Goal: Navigation & Orientation: Find specific page/section

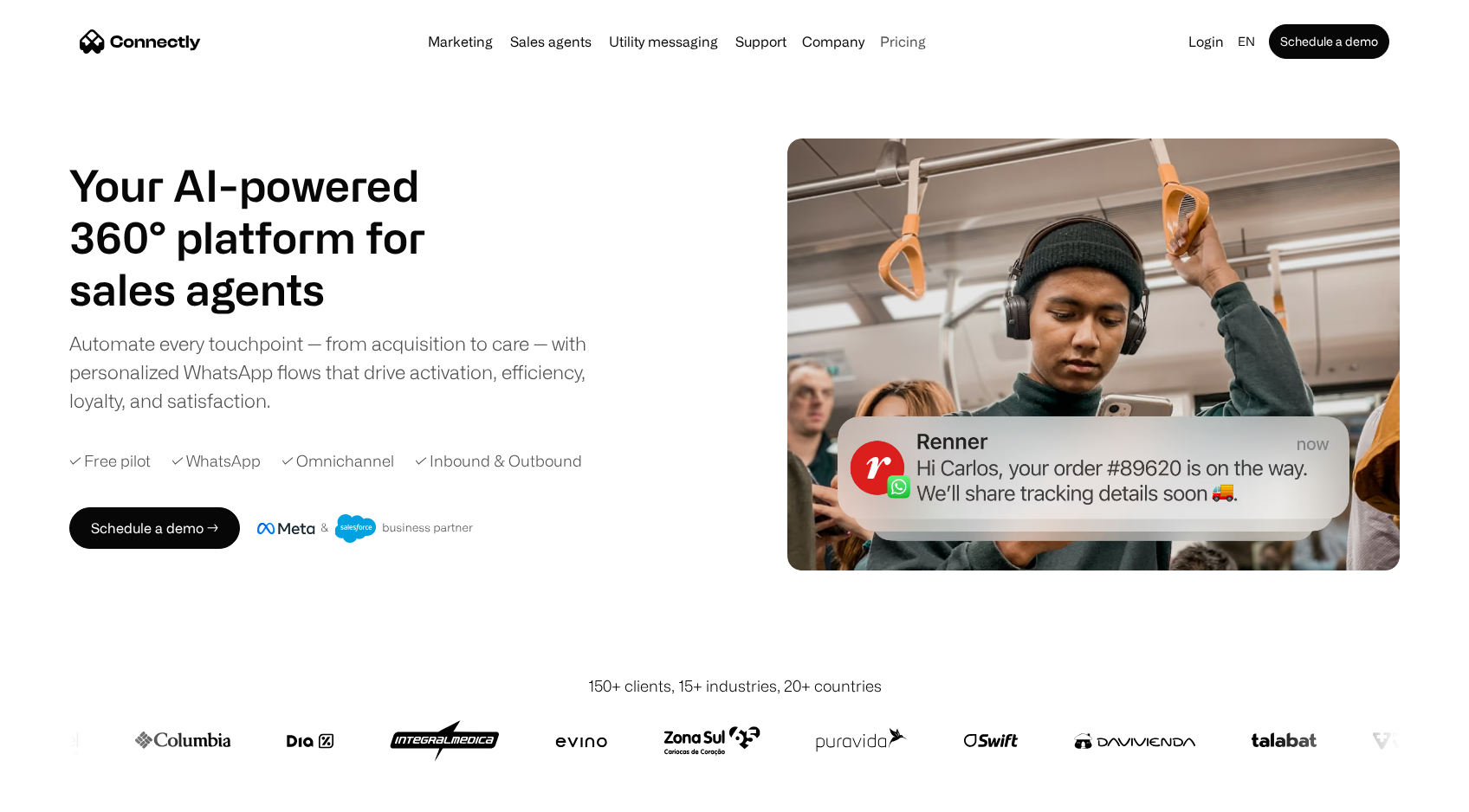
click at [905, 37] on link "Pricing" at bounding box center [903, 41] width 60 height 14
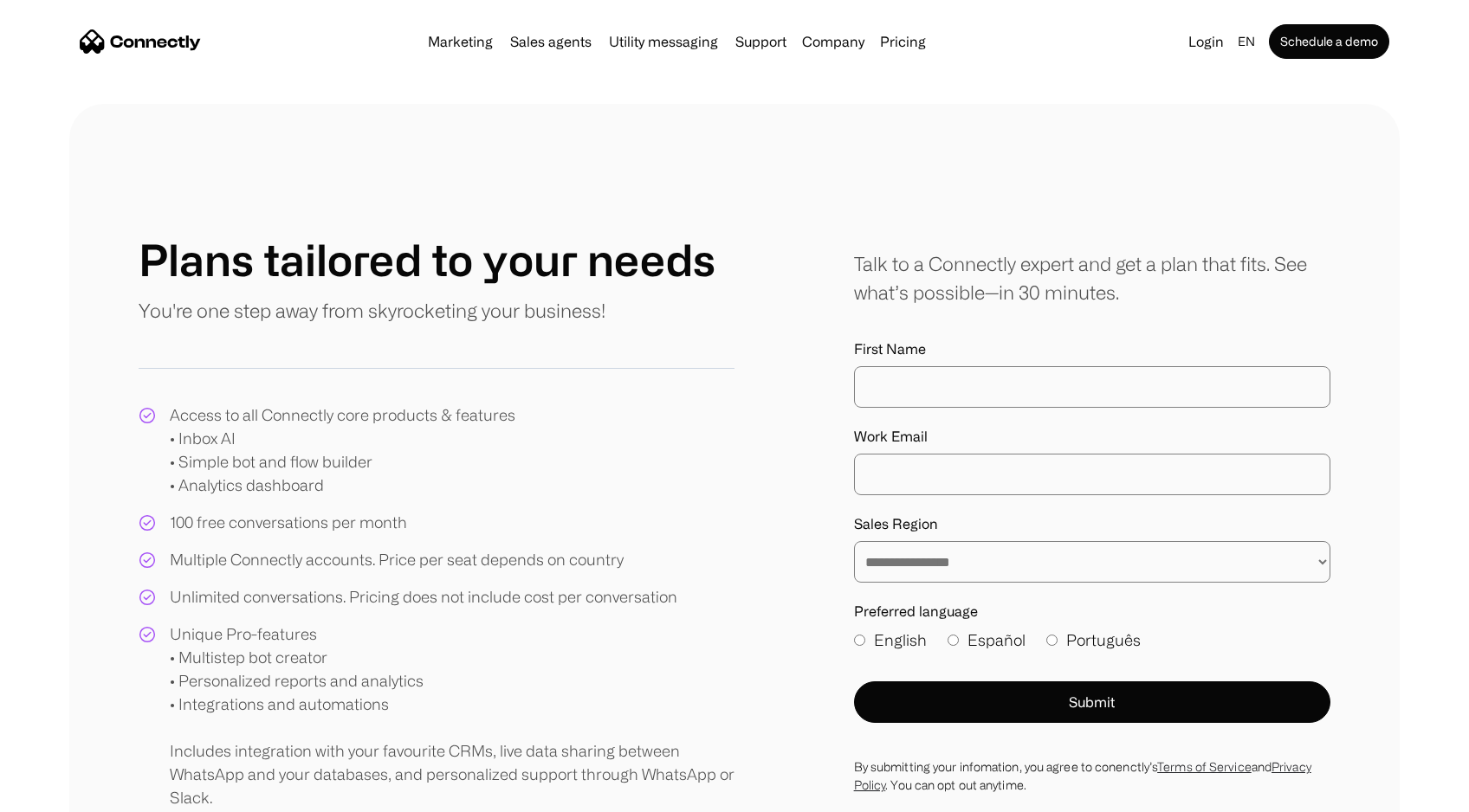
scroll to position [5, 0]
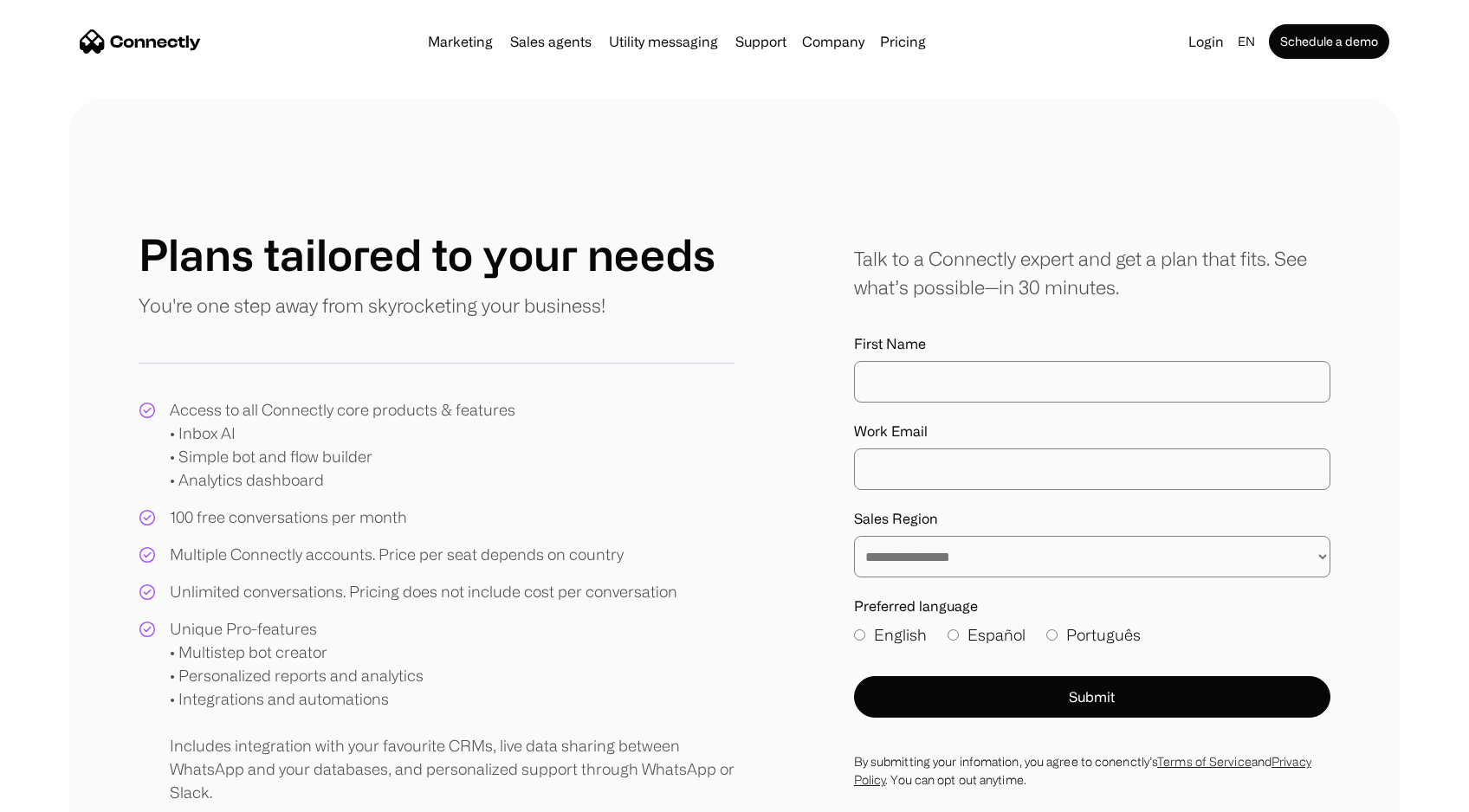
click at [171, 41] on img "home" at bounding box center [140, 41] width 121 height 24
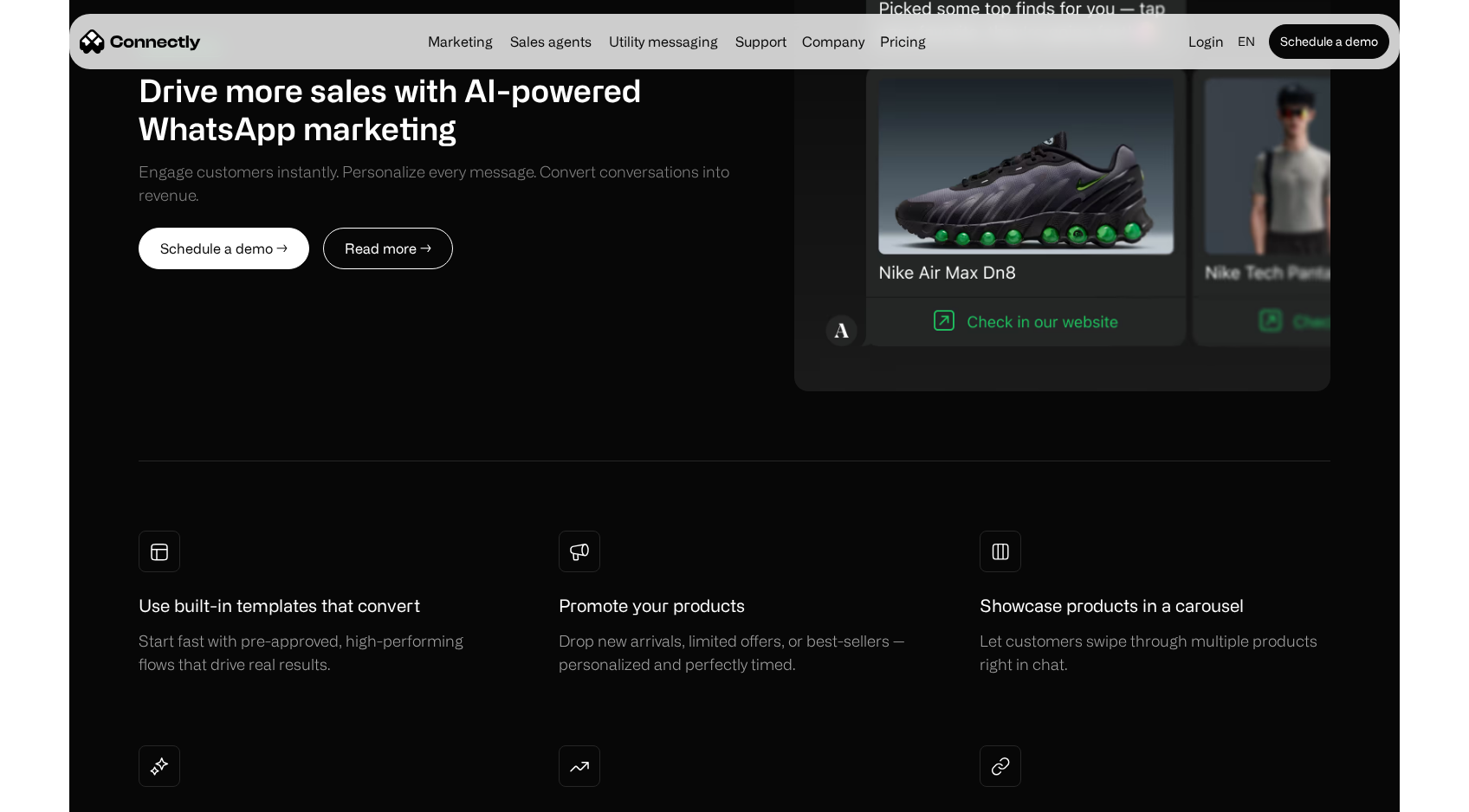
scroll to position [915, 0]
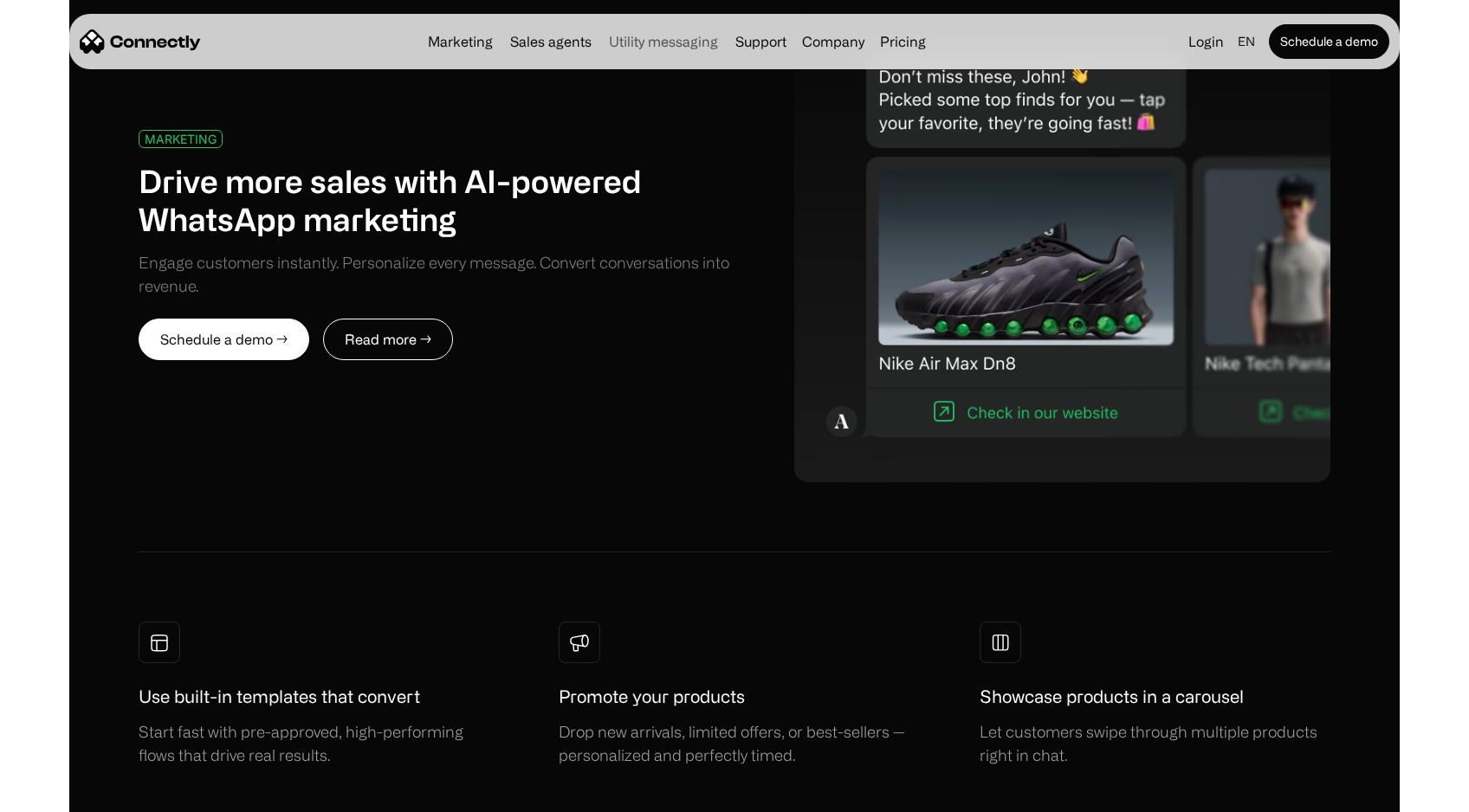
click at [665, 45] on link "Utility messaging" at bounding box center [663, 41] width 123 height 14
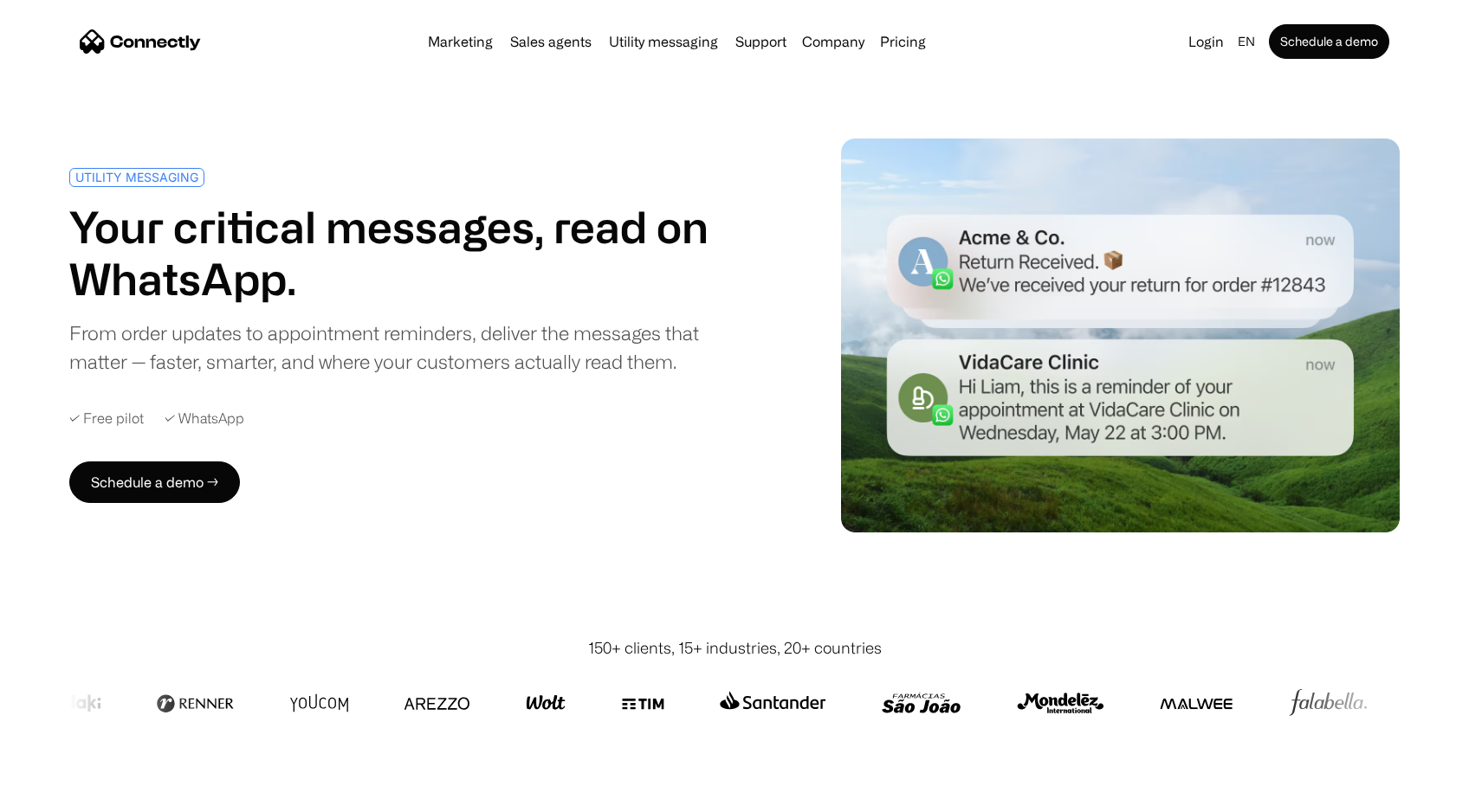
click at [149, 40] on img "home" at bounding box center [140, 41] width 121 height 24
